Goal: Task Accomplishment & Management: Manage account settings

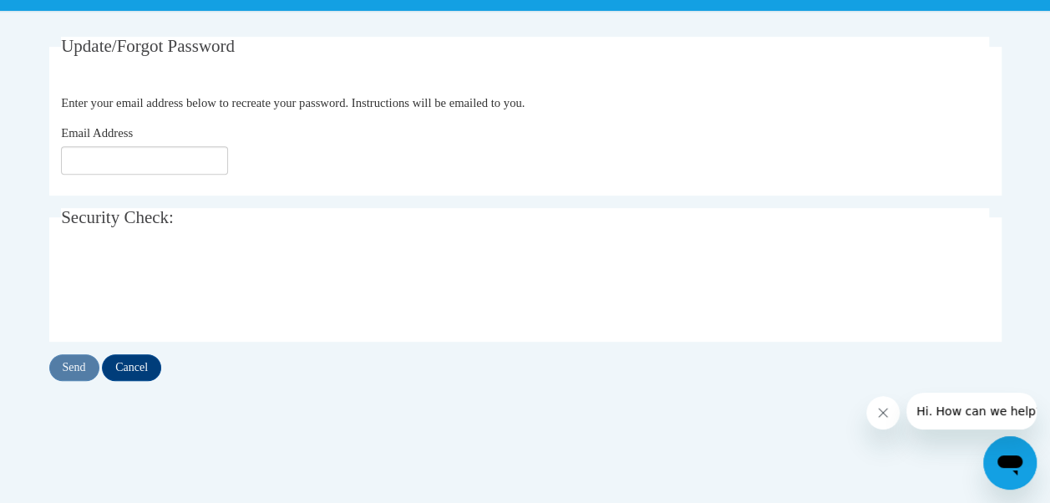
scroll to position [314, 0]
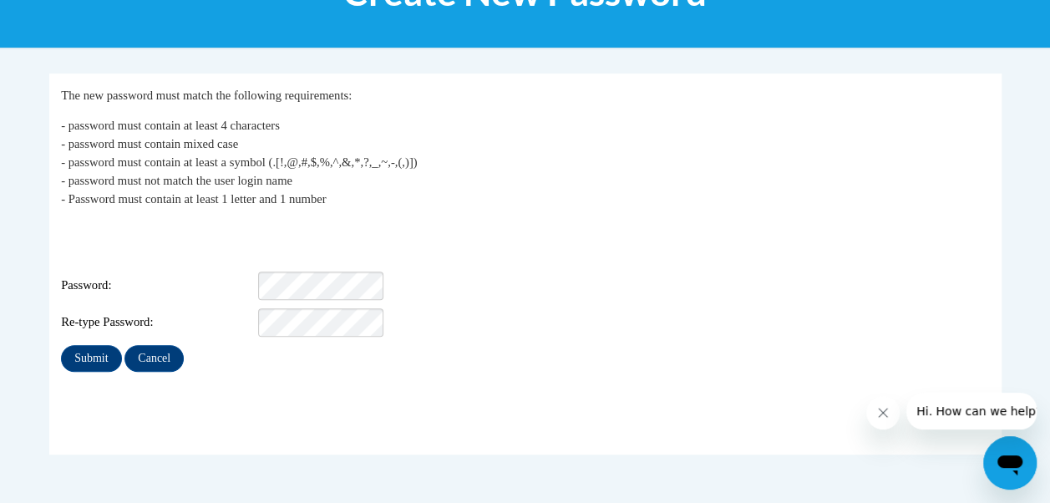
scroll to position [277, 0]
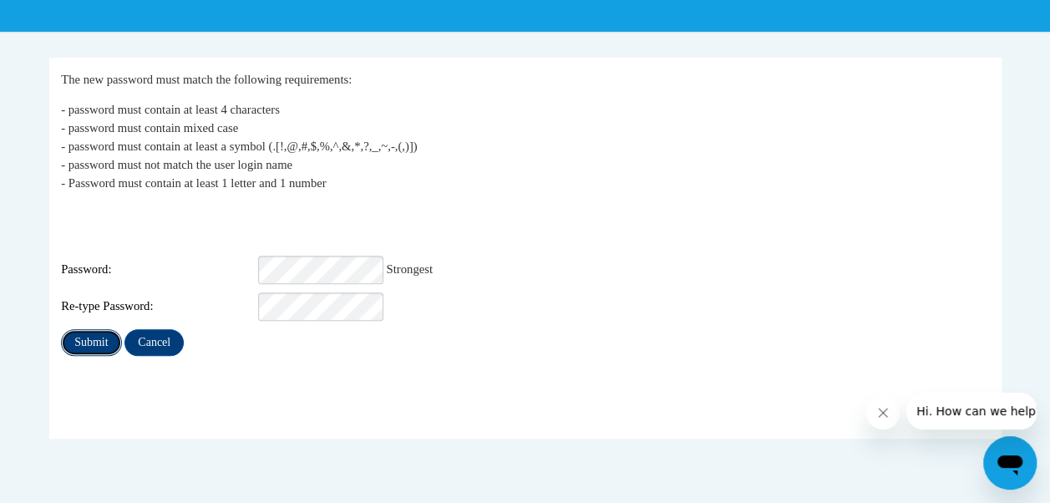
click at [85, 329] on input "Submit" at bounding box center [91, 342] width 60 height 27
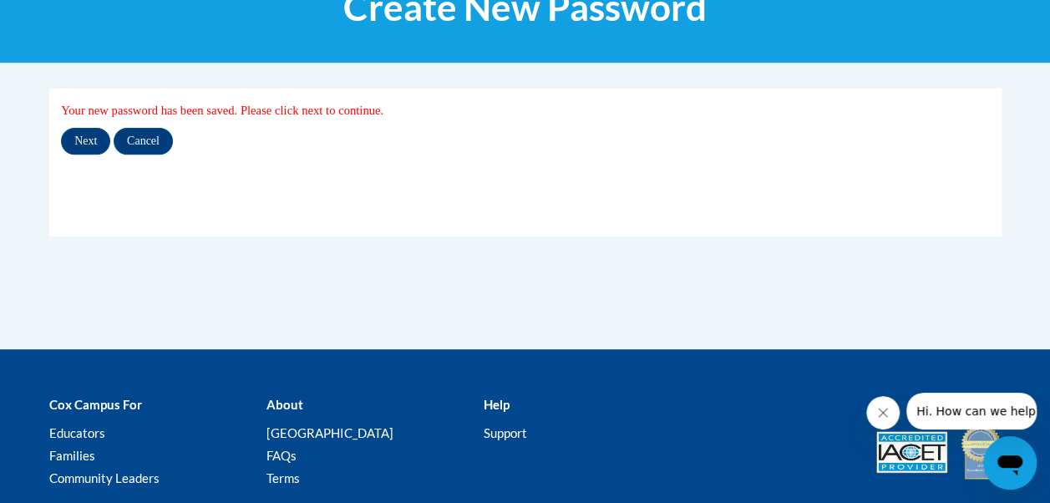
scroll to position [266, 0]
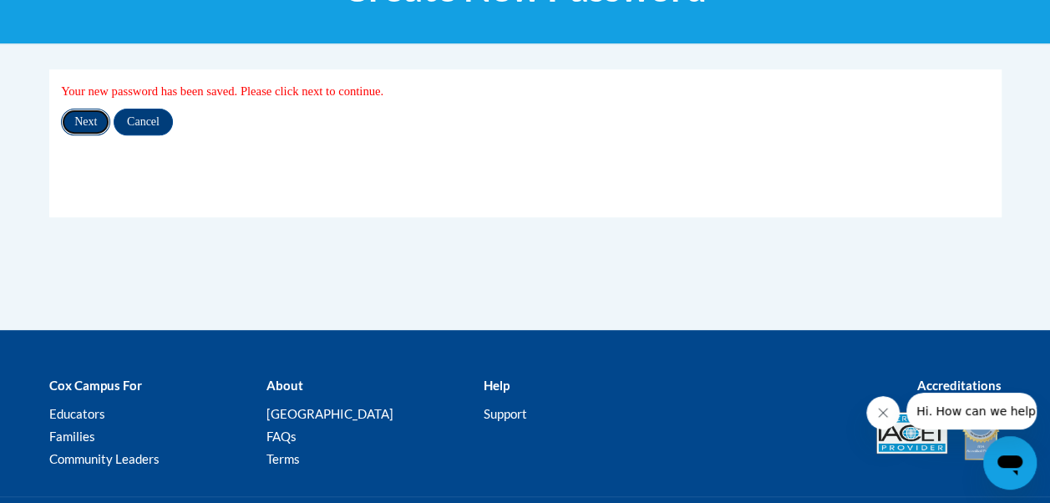
click at [90, 115] on input "Next" at bounding box center [85, 122] width 49 height 27
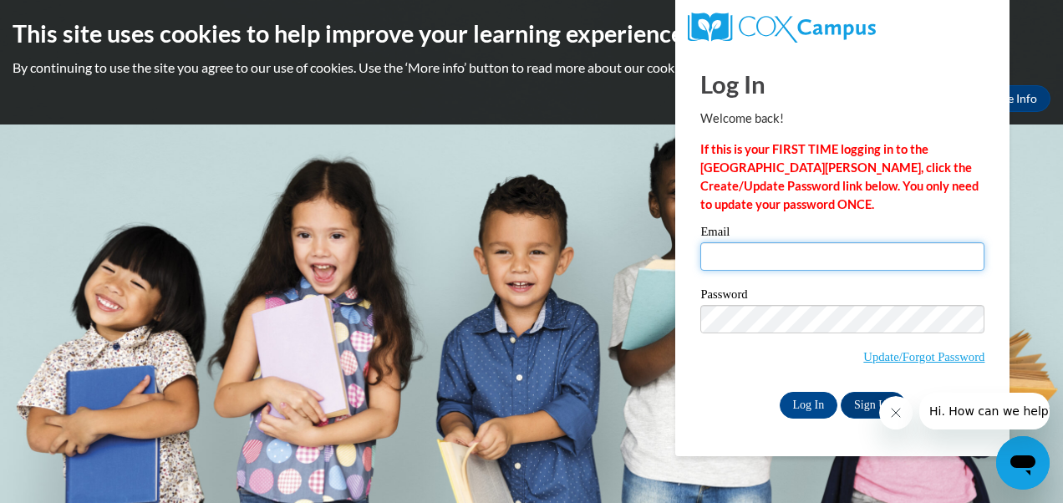
click at [784, 260] on input "Email" at bounding box center [842, 256] width 284 height 28
type input "[EMAIL_ADDRESS][PERSON_NAME][DOMAIN_NAME]"
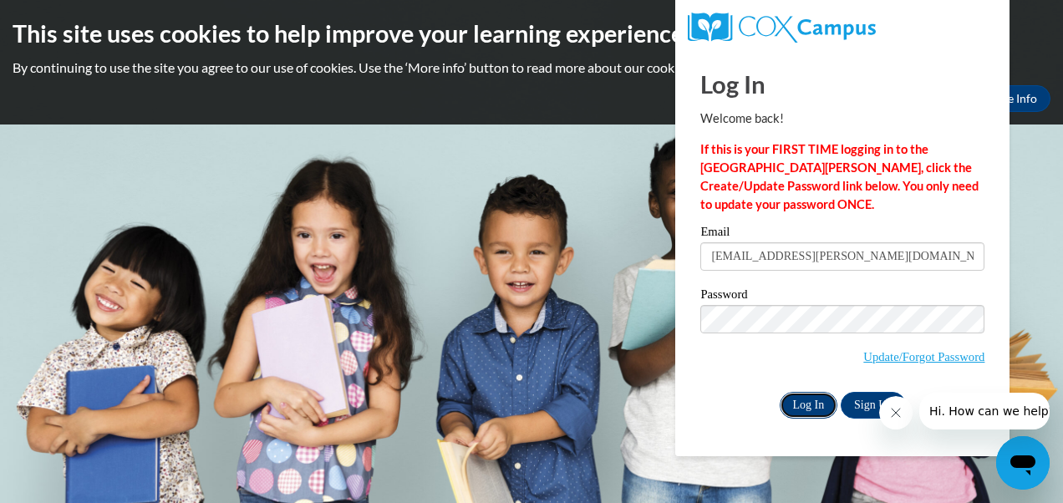
click at [800, 398] on input "Log In" at bounding box center [809, 405] width 58 height 27
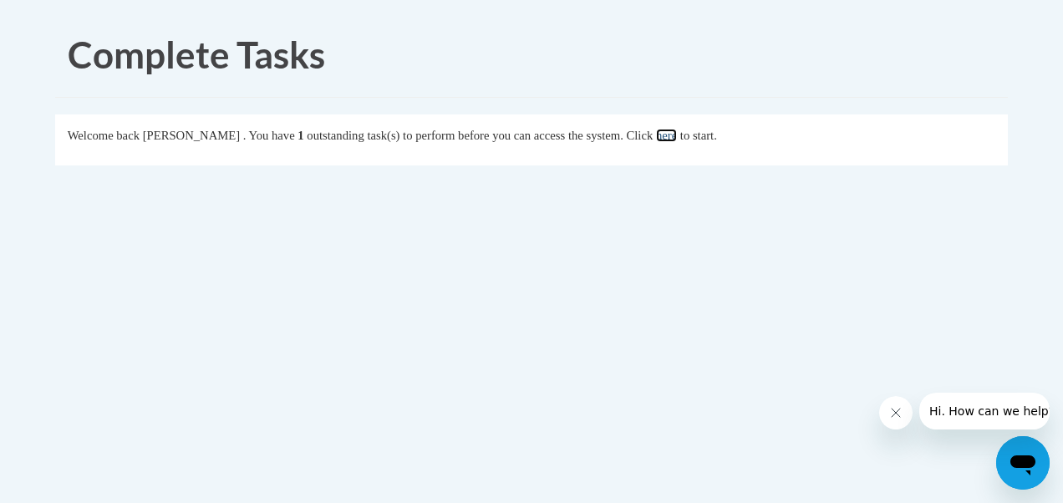
click at [677, 136] on link "here" at bounding box center [666, 135] width 21 height 13
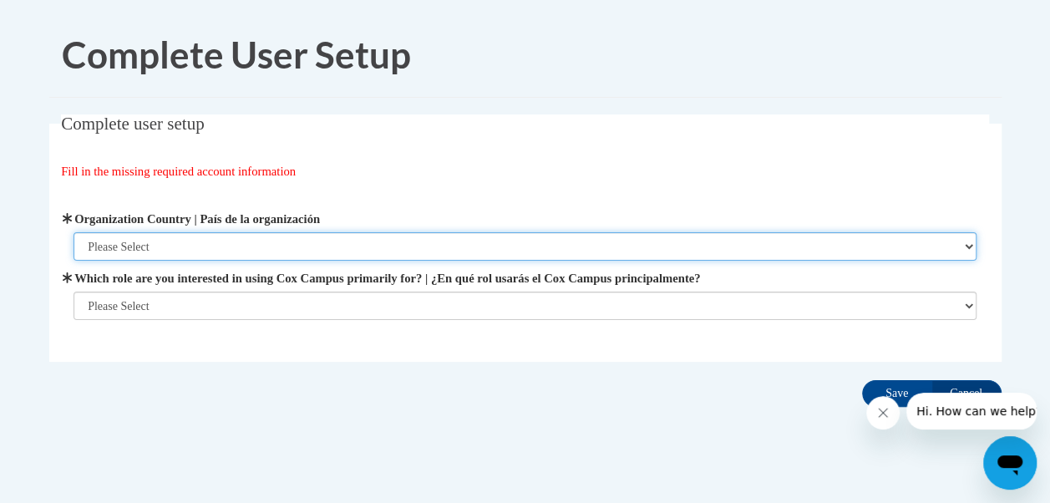
click at [414, 234] on select "Please Select United States | Estados Unidos Outside of the United States | Fue…" at bounding box center [525, 246] width 903 height 28
select select "ad49bcad-a171-4b2e-b99c-48b446064914"
click at [74, 232] on select "Please Select United States | Estados Unidos Outside of the United States | Fue…" at bounding box center [525, 246] width 903 height 28
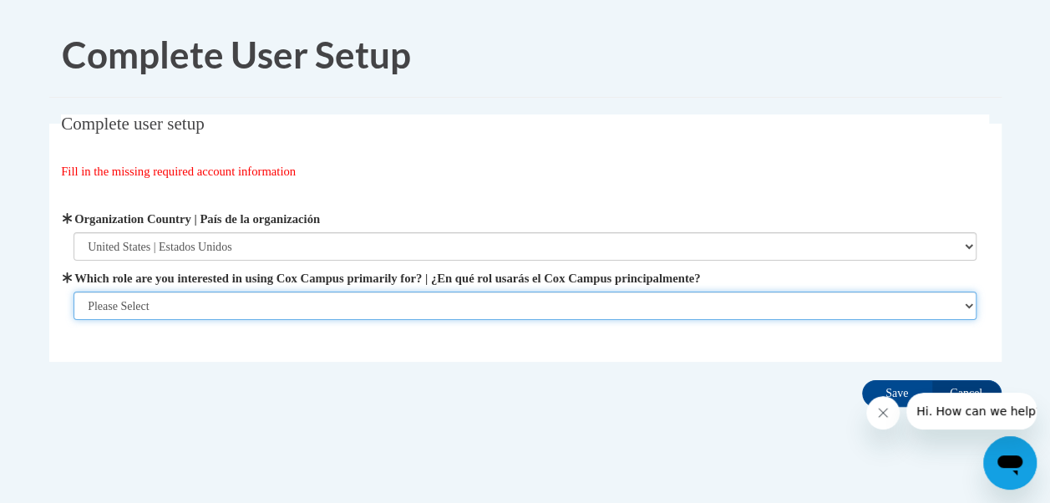
click at [361, 299] on select "Please Select College/University | Colegio/Universidad Community/Nonprofit Part…" at bounding box center [525, 306] width 903 height 28
select select "fbf2d438-af2f-41f8-98f1-81c410e29de3"
click at [74, 320] on select "Please Select College/University | Colegio/Universidad Community/Nonprofit Part…" at bounding box center [525, 306] width 903 height 28
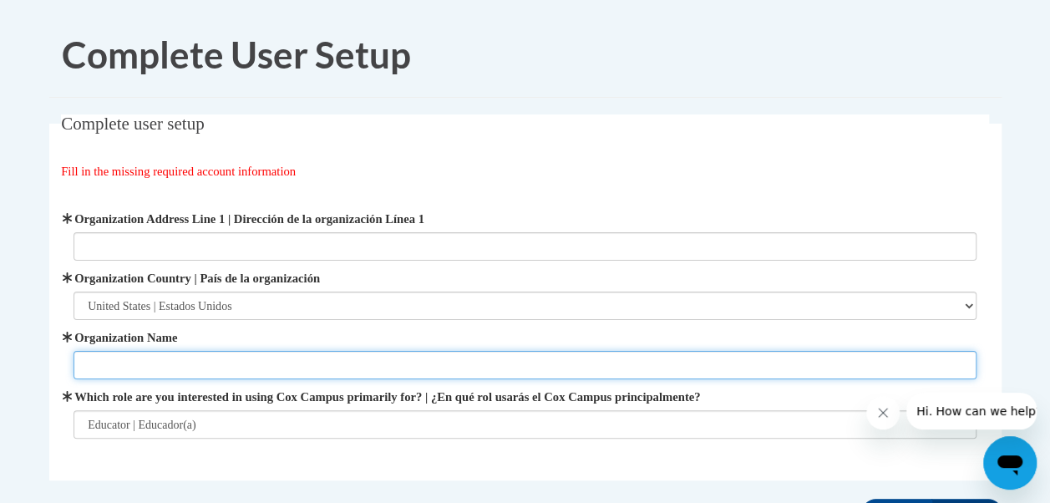
click at [448, 367] on input "Organization Name" at bounding box center [525, 365] width 903 height 28
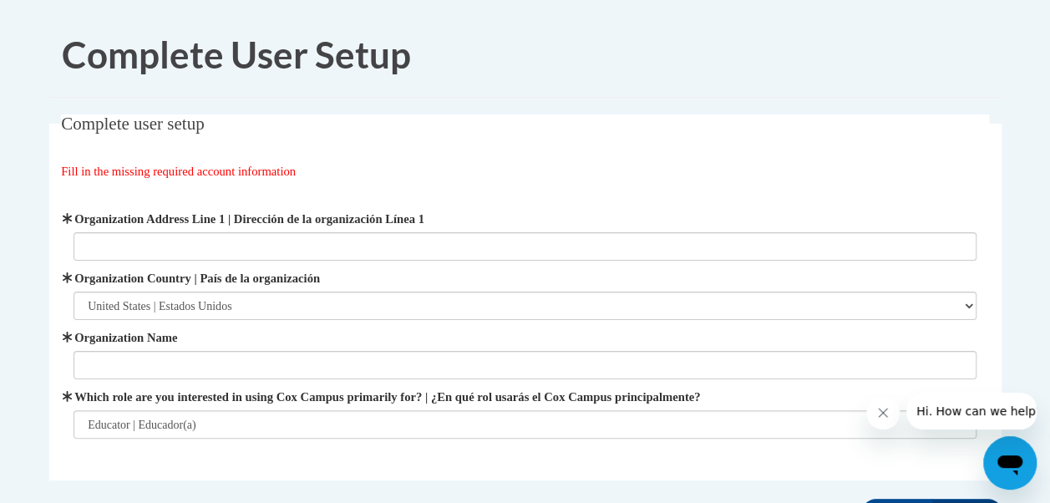
click at [482, 190] on div "Organization Address Line 1 | Dirección de la organización Línea 1 Organization…" at bounding box center [525, 324] width 928 height 271
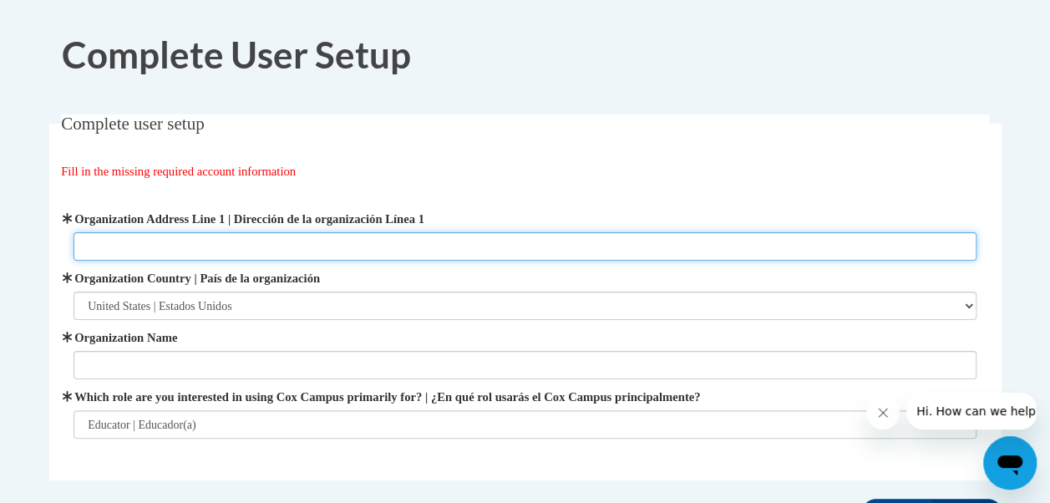
click at [451, 242] on input "Organization Address Line 1 | Dirección de la organización Línea 1" at bounding box center [525, 246] width 903 height 28
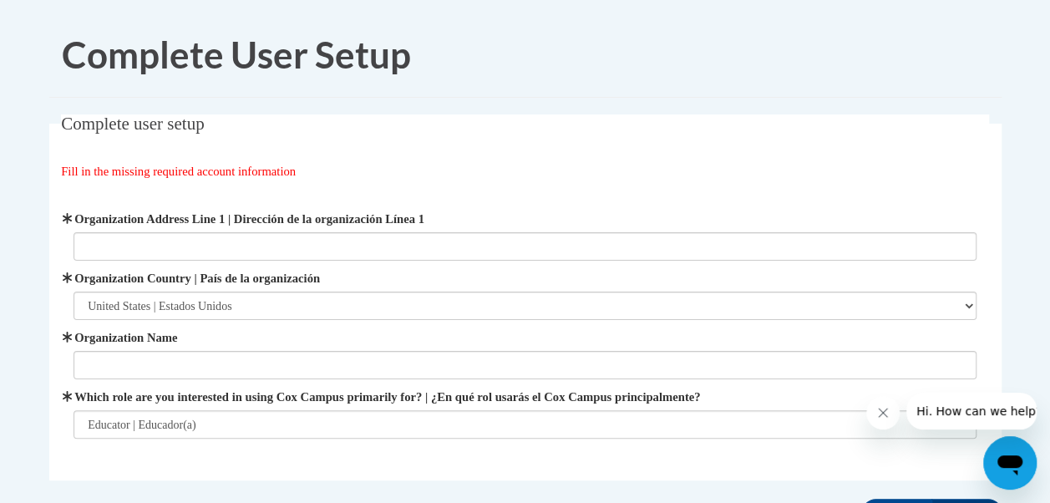
click at [970, 114] on legend "Complete user setup" at bounding box center [525, 123] width 928 height 19
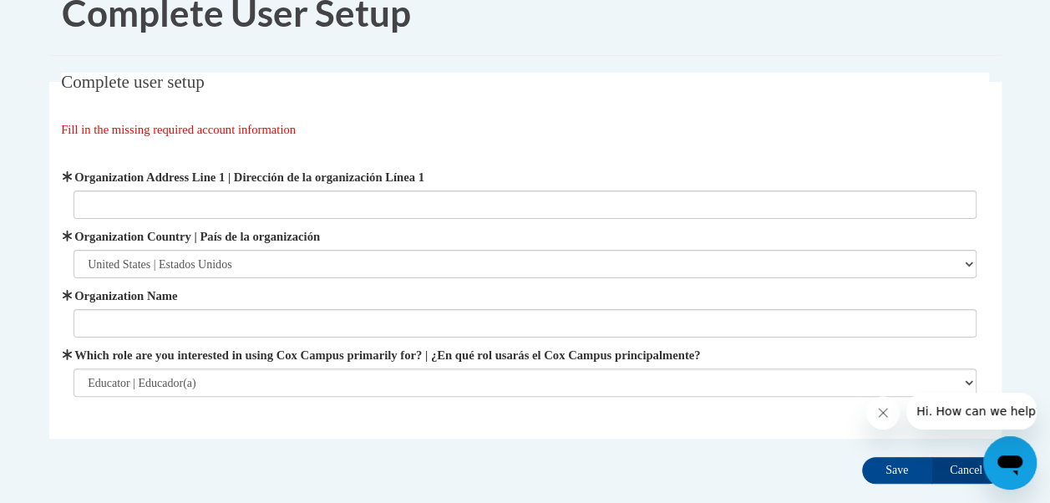
scroll to position [38, 0]
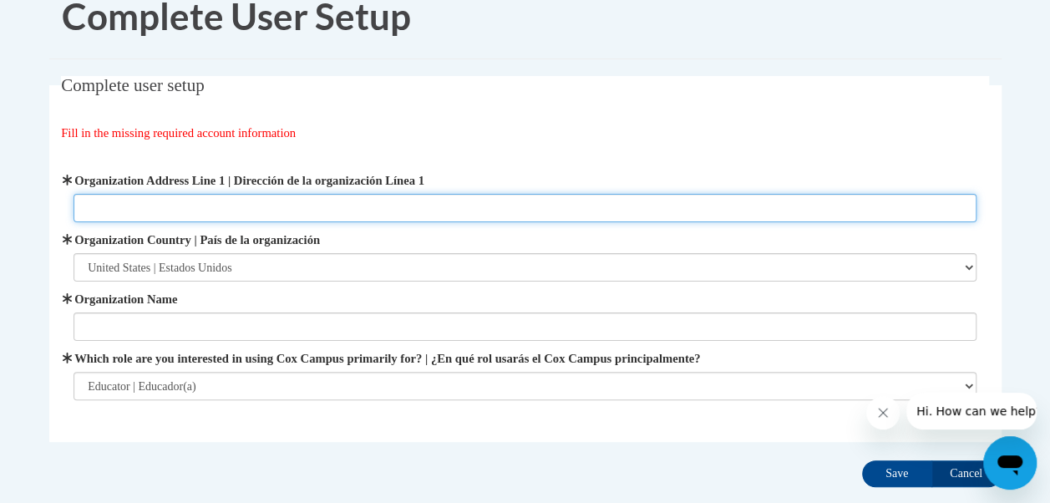
click at [197, 199] on input "Organization Address Line 1 | Dirección de la organización Línea 1" at bounding box center [525, 208] width 903 height 28
type input "[STREET_ADDRESS]"
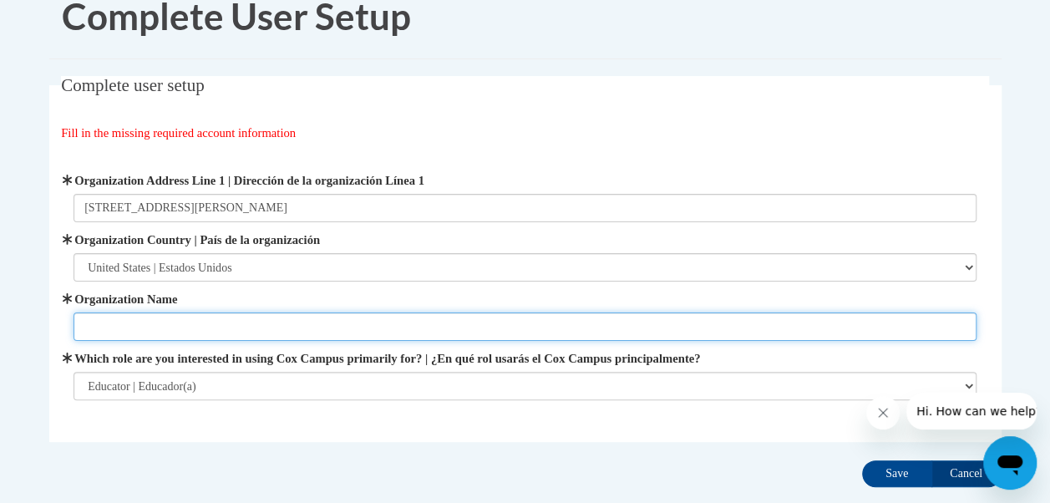
click at [345, 322] on input "Organization Name" at bounding box center [525, 326] width 903 height 28
type input "[GEOGRAPHIC_DATA] ES"
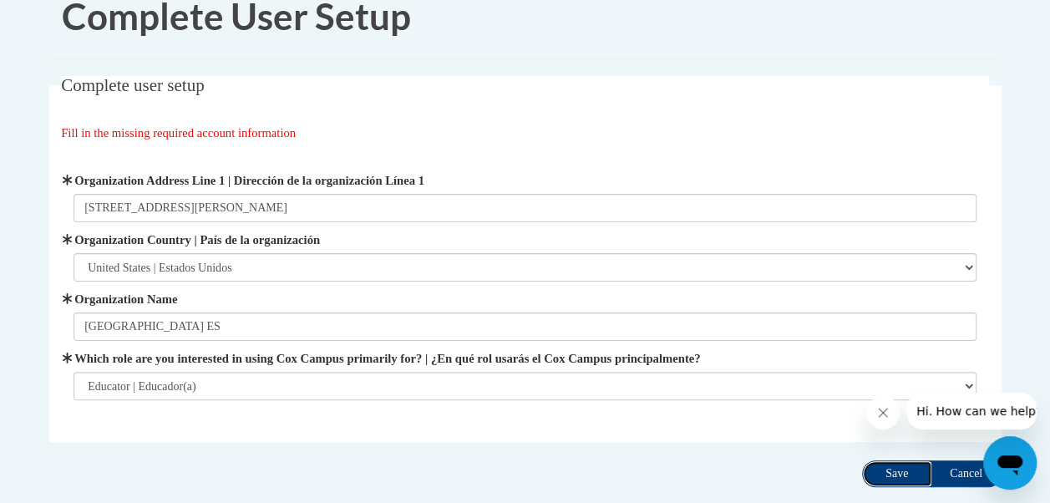
click at [904, 460] on input "Save" at bounding box center [897, 473] width 70 height 27
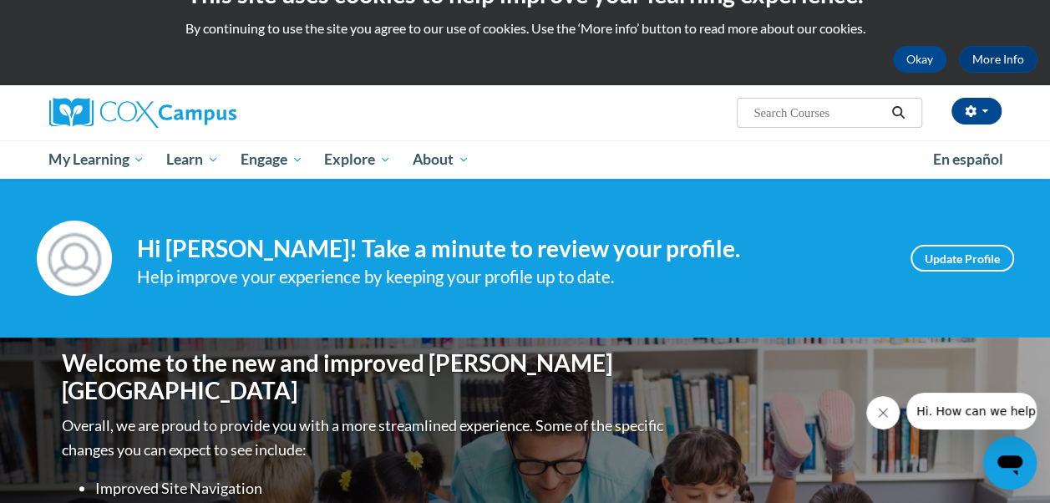
scroll to position [33, 0]
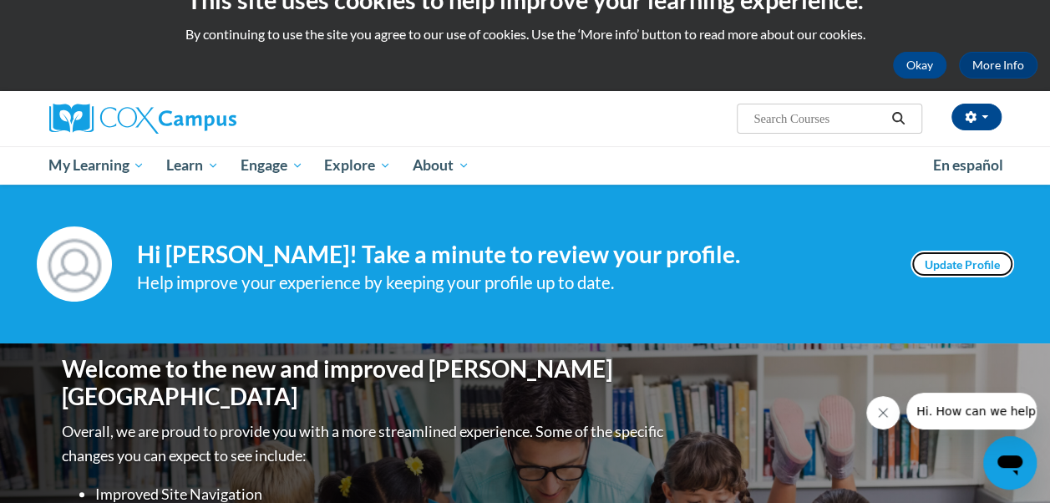
click at [939, 267] on link "Update Profile" at bounding box center [963, 264] width 104 height 27
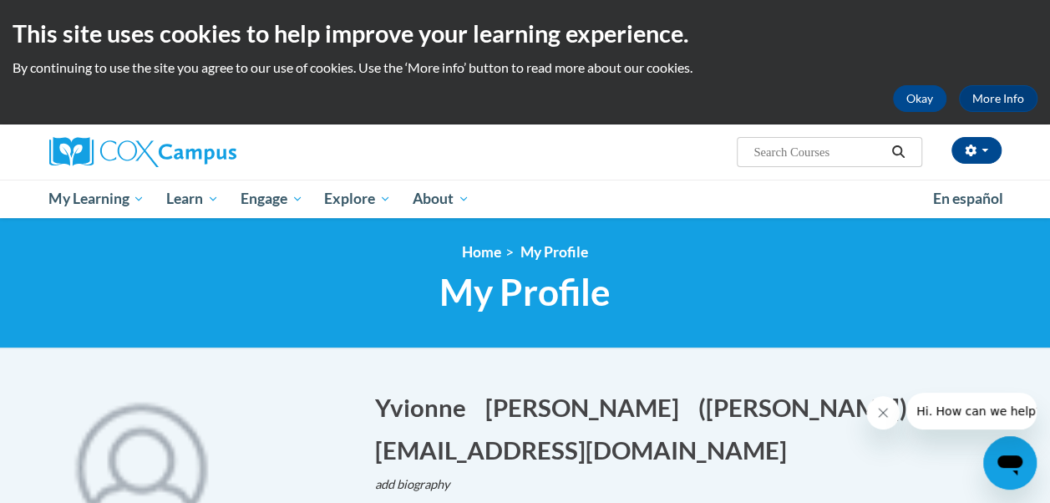
scroll to position [5, 0]
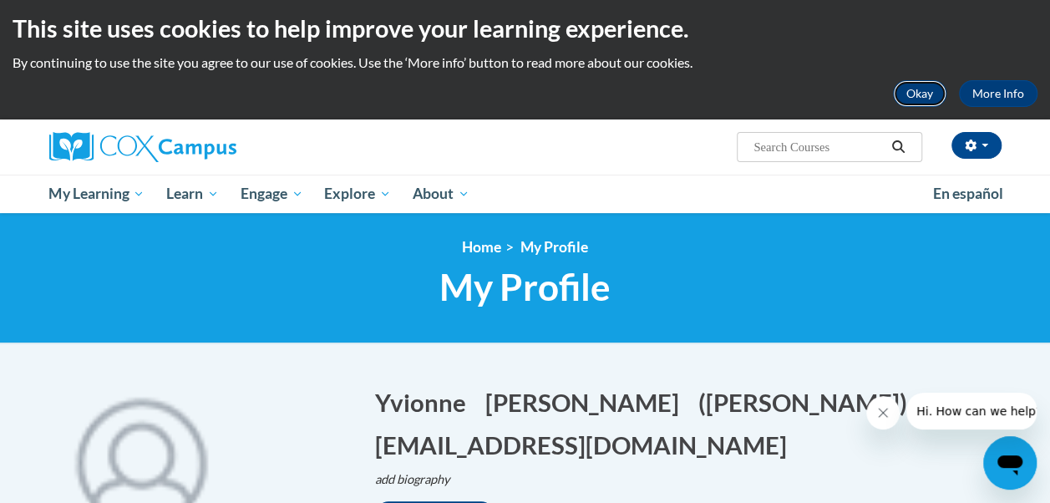
click at [924, 102] on button "Okay" at bounding box center [919, 93] width 53 height 27
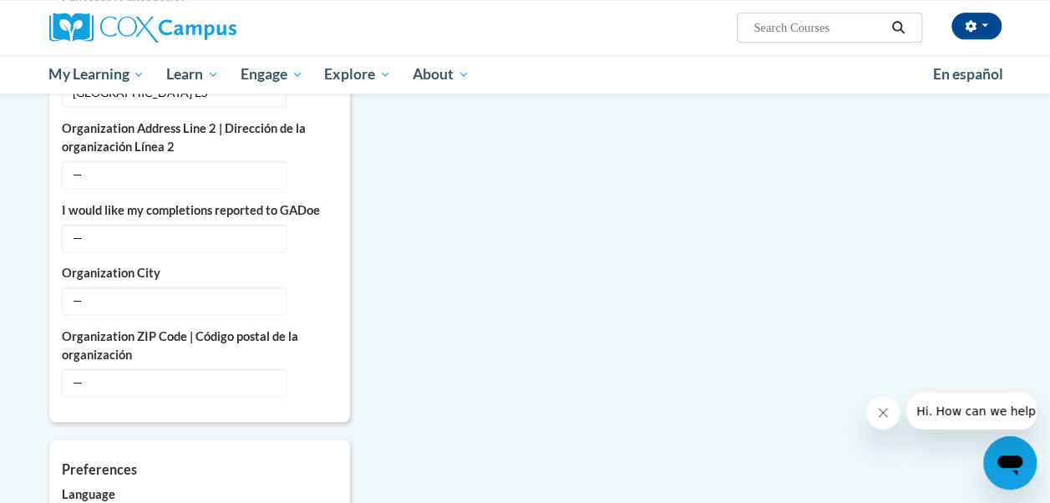
scroll to position [1125, 0]
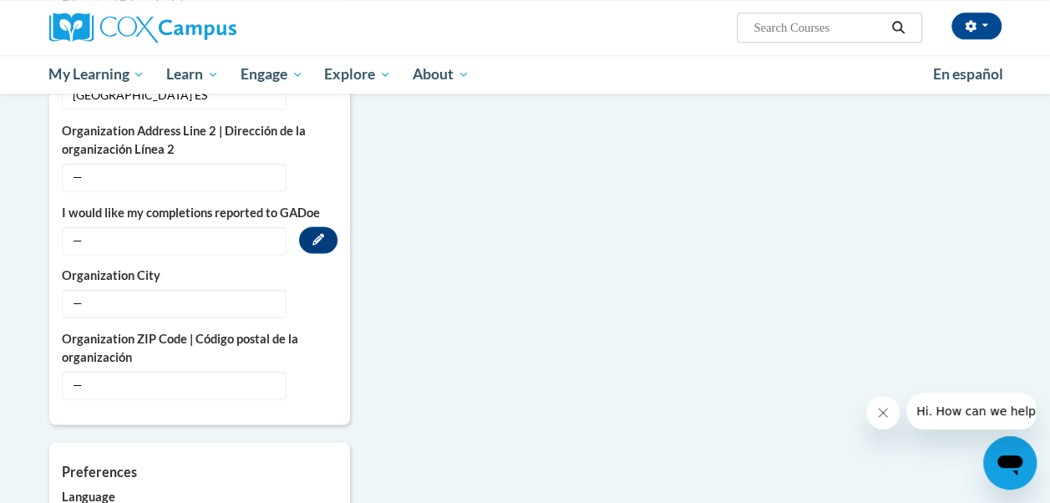
click at [204, 226] on span "—" at bounding box center [174, 240] width 225 height 28
click at [323, 233] on icon "Custom profile fields" at bounding box center [318, 239] width 12 height 12
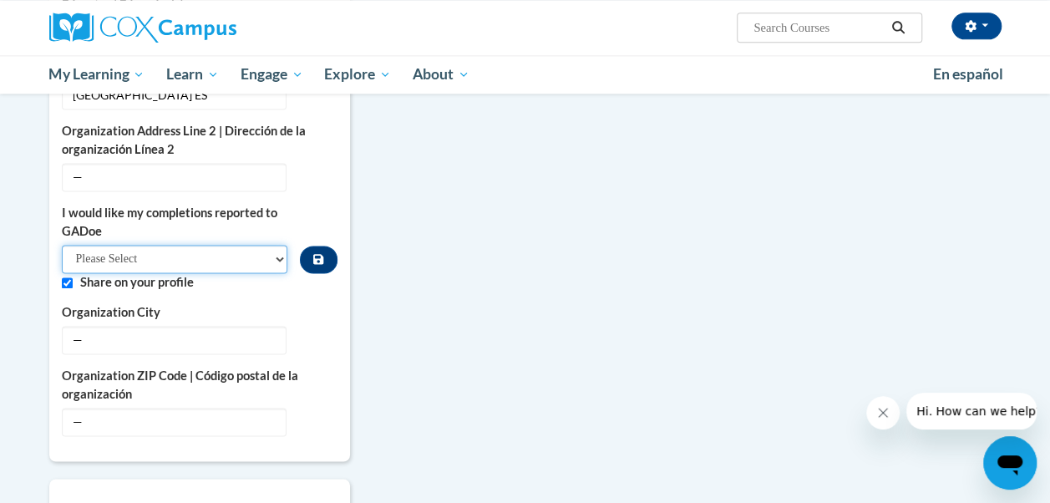
click at [112, 245] on select "Please Select Yes No" at bounding box center [175, 259] width 226 height 28
select select "603ba6f8-c7dd-435b-84cd-d4c8cfb77024"
click at [62, 245] on select "Please Select Yes No" at bounding box center [175, 259] width 226 height 28
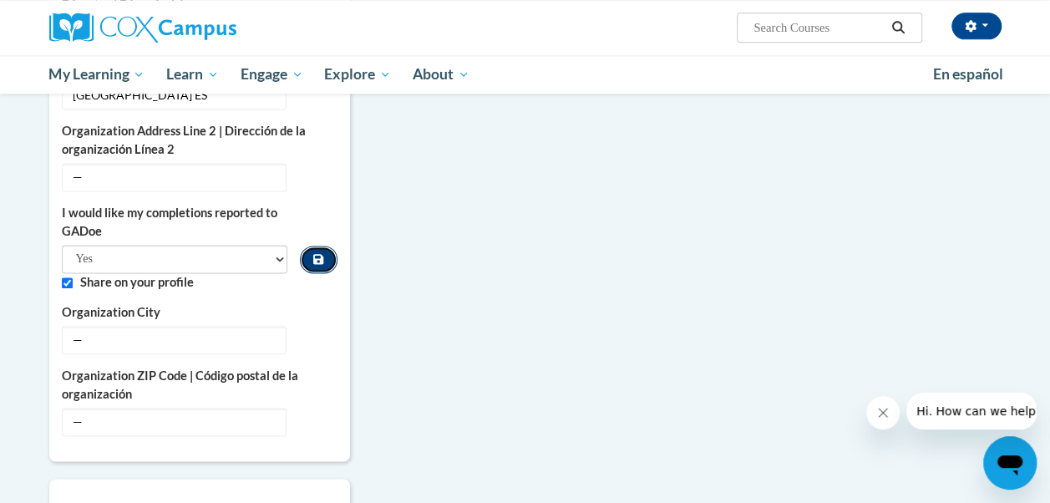
click at [319, 254] on icon "Custom profile fields" at bounding box center [318, 259] width 10 height 10
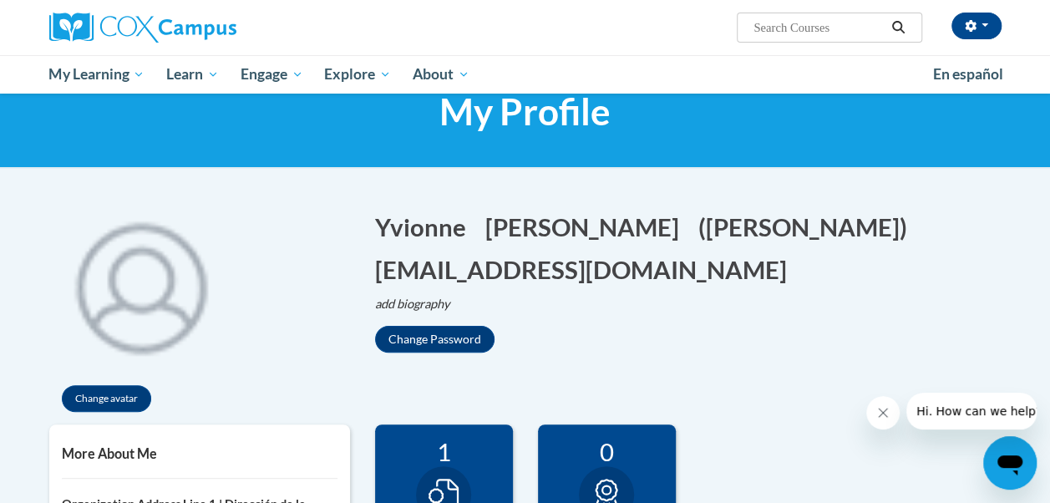
scroll to position [0, 0]
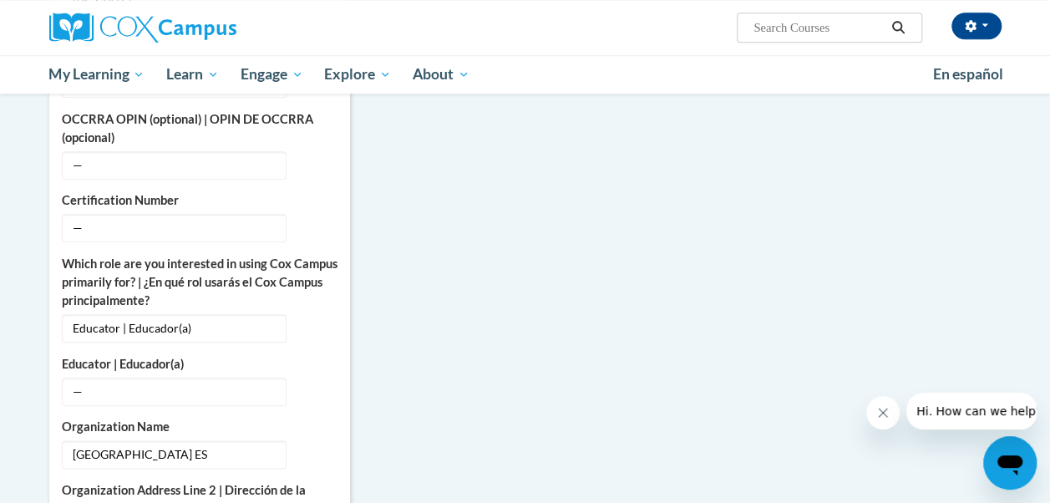
scroll to position [772, 0]
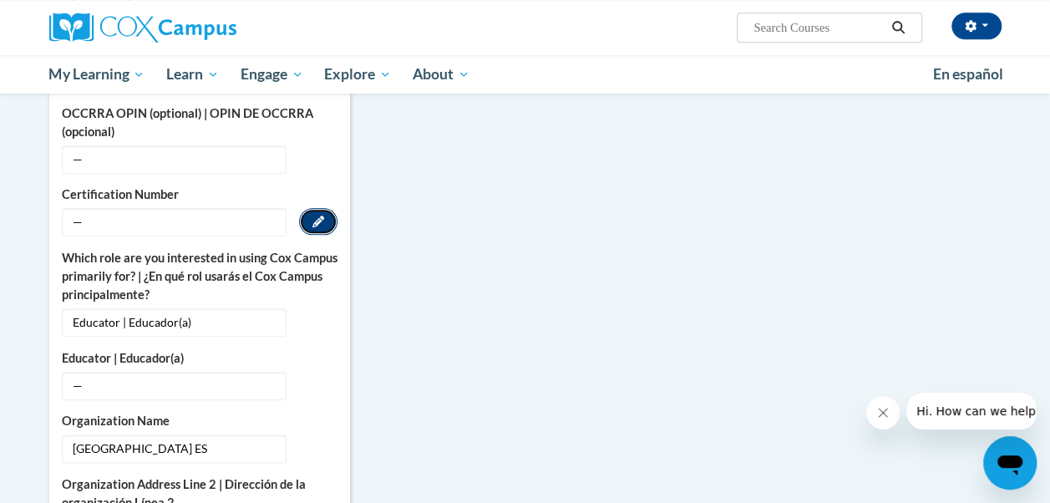
click at [325, 208] on button "Edit" at bounding box center [318, 221] width 38 height 27
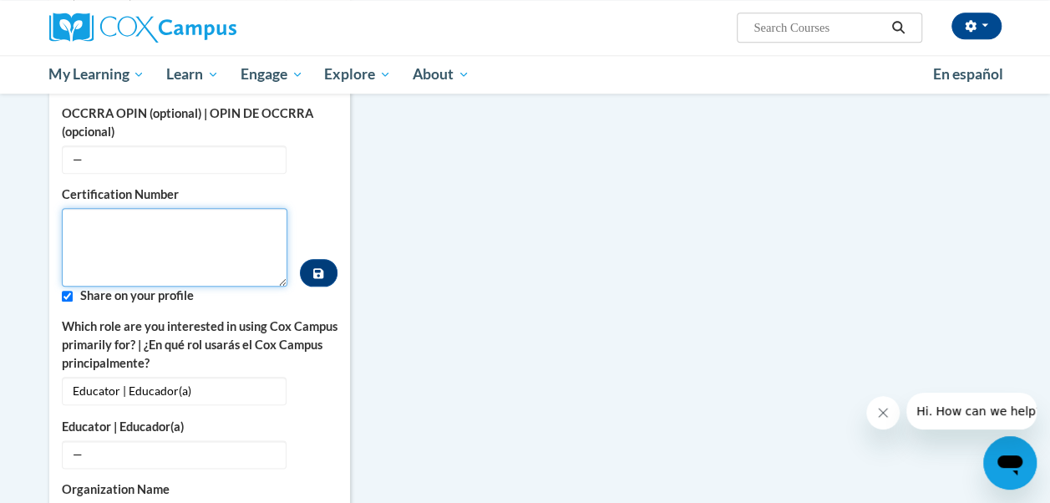
click at [112, 212] on textarea "Custom profile fields" at bounding box center [175, 247] width 226 height 79
type textarea "1573133"
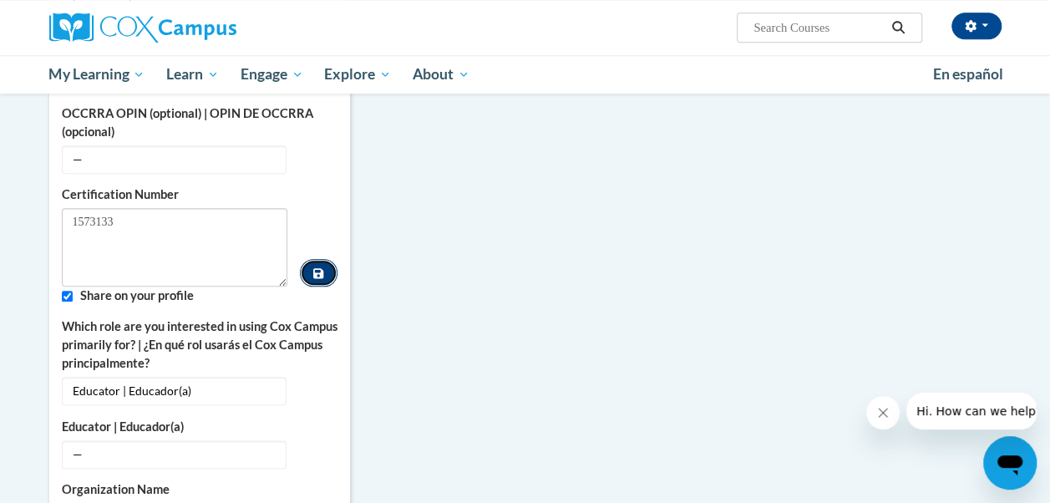
click at [316, 268] on icon "Custom profile fields" at bounding box center [318, 273] width 10 height 10
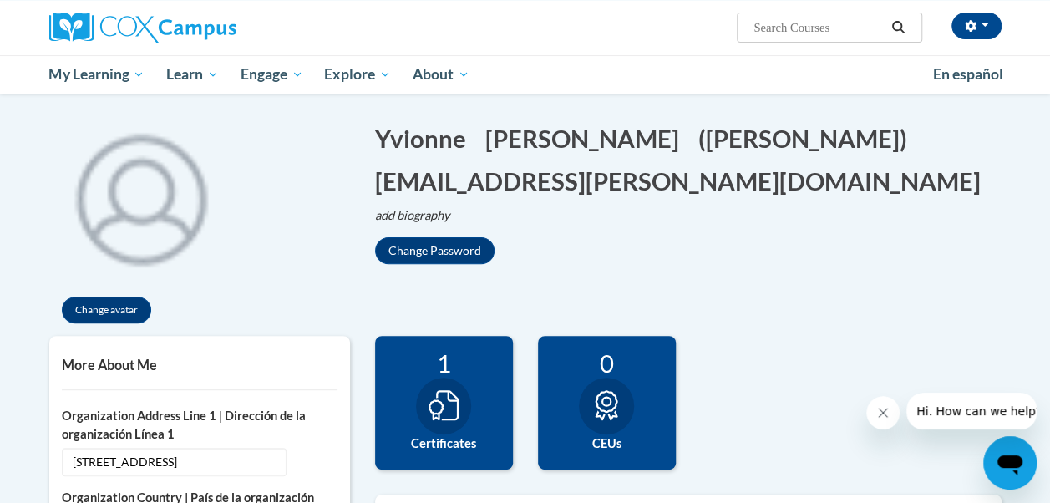
scroll to position [0, 0]
